Goal: Task Accomplishment & Management: Manage account settings

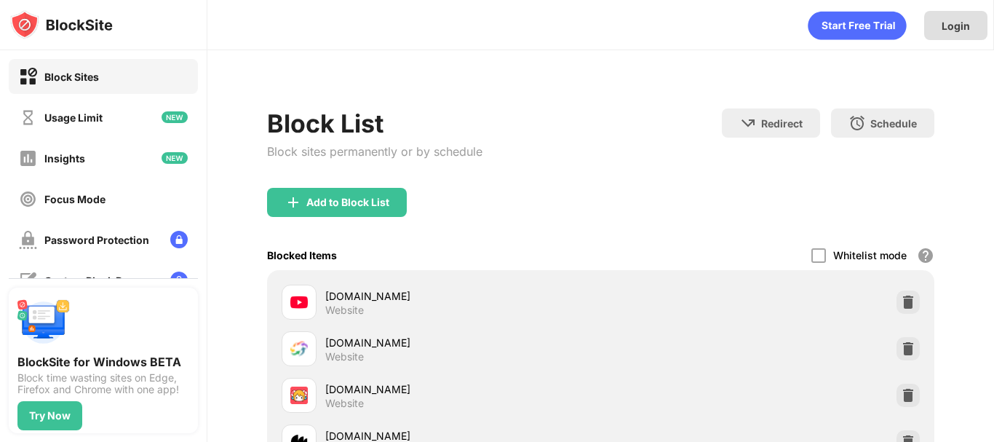
click at [960, 25] on div "Login" at bounding box center [955, 26] width 28 height 12
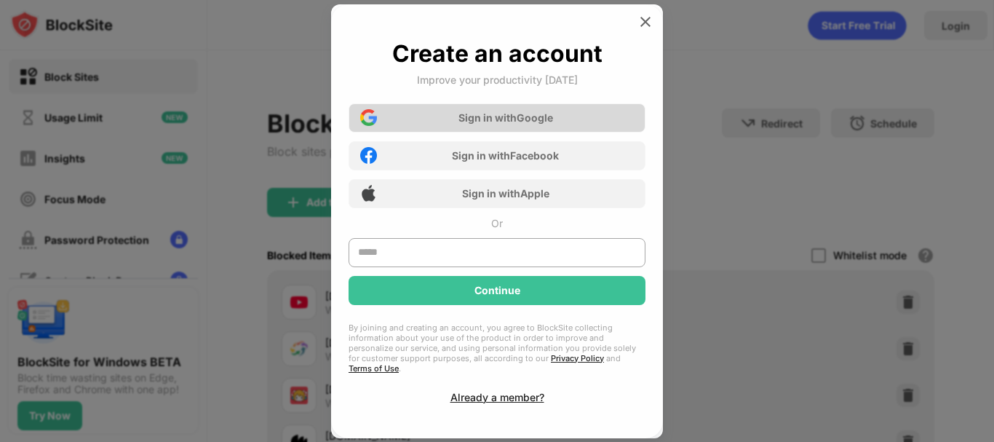
click at [393, 124] on div "Sign in with Google" at bounding box center [497, 117] width 297 height 29
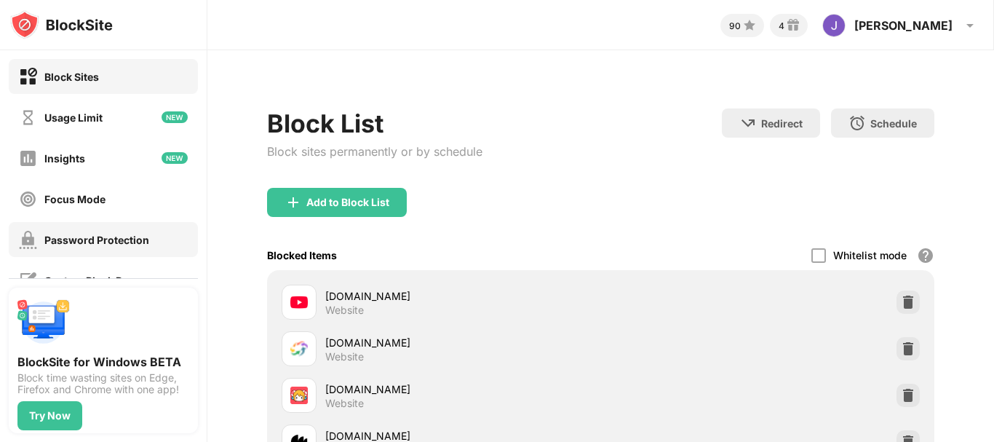
click at [150, 237] on div "Password Protection" at bounding box center [103, 239] width 189 height 35
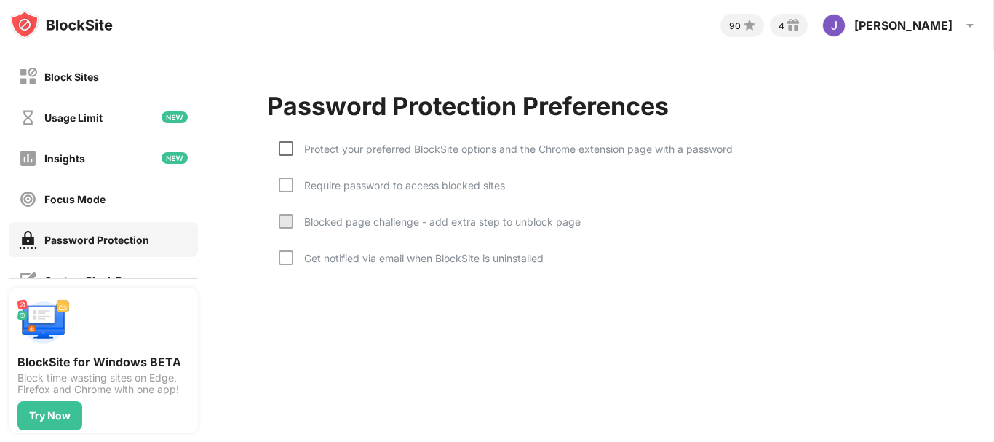
click at [290, 145] on div at bounding box center [286, 148] width 15 height 15
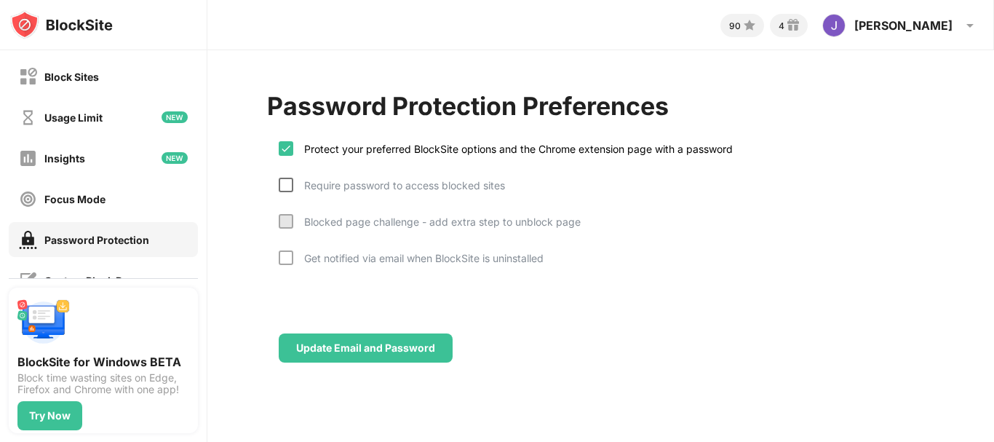
click at [289, 187] on div at bounding box center [286, 185] width 15 height 15
click at [292, 219] on div at bounding box center [286, 221] width 15 height 15
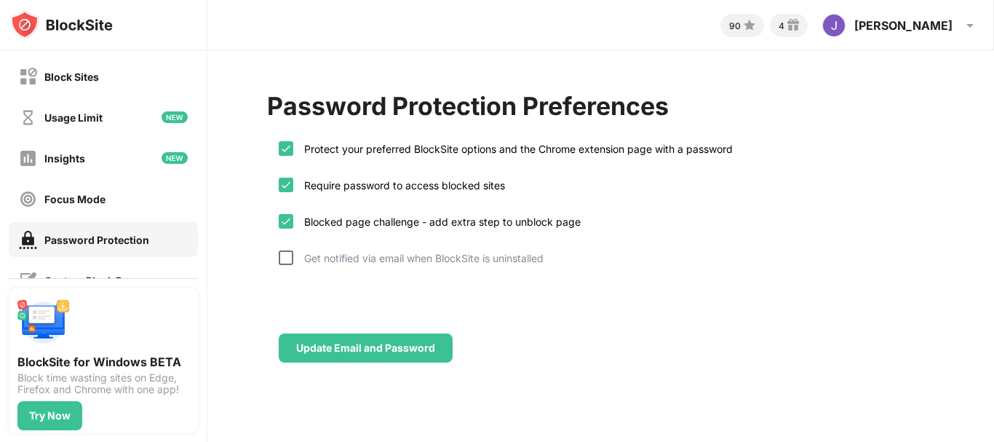
click at [292, 254] on div at bounding box center [286, 257] width 15 height 15
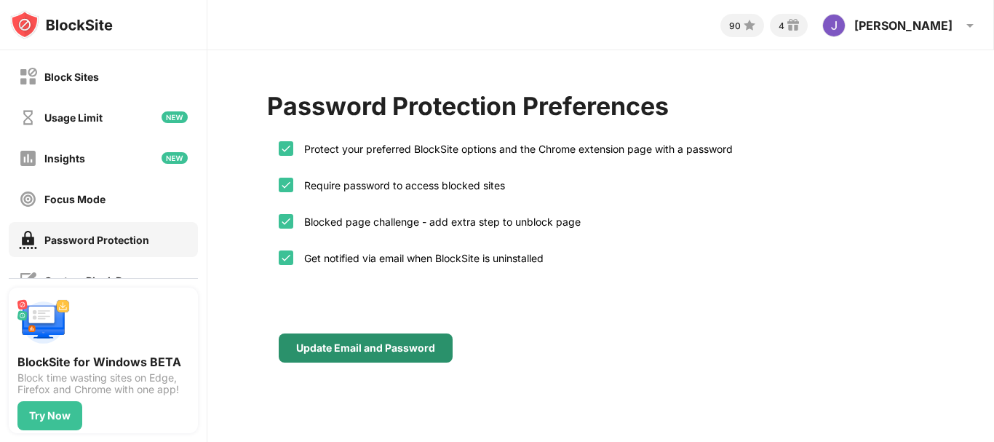
click at [341, 342] on div "Update Email and Password" at bounding box center [365, 348] width 139 height 12
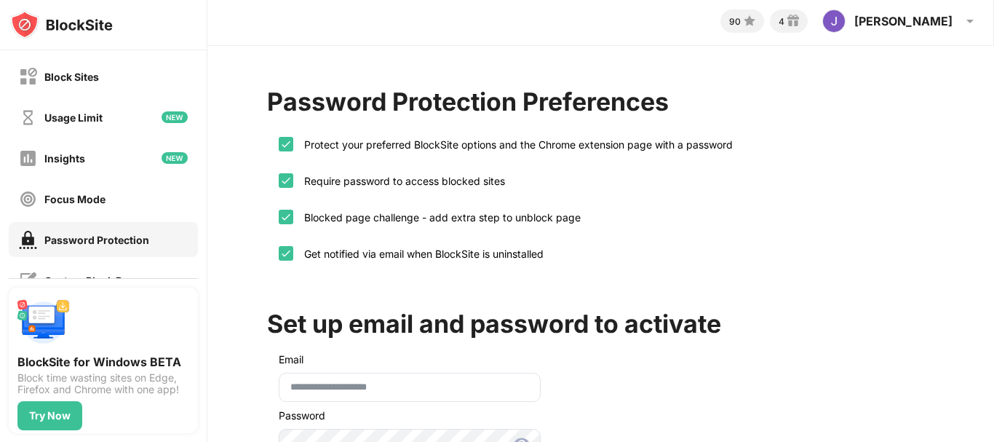
scroll to position [132, 0]
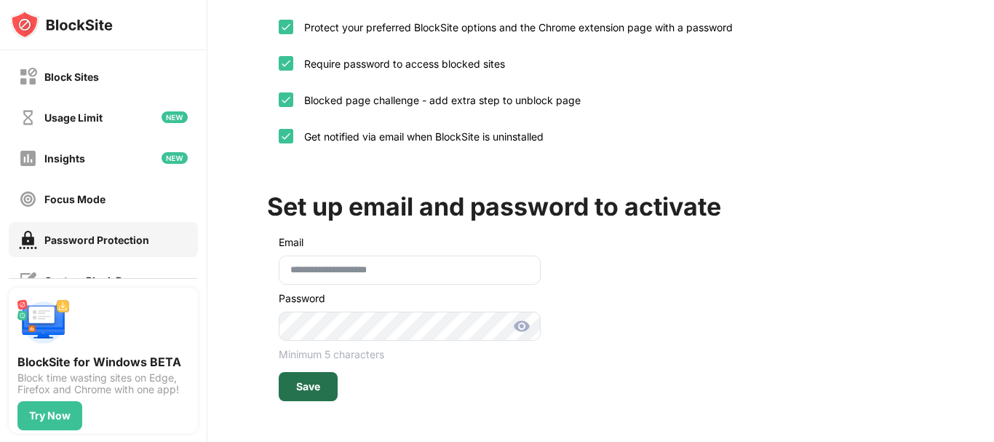
click at [294, 372] on div "Save" at bounding box center [308, 386] width 59 height 29
